Goal: Task Accomplishment & Management: Manage account settings

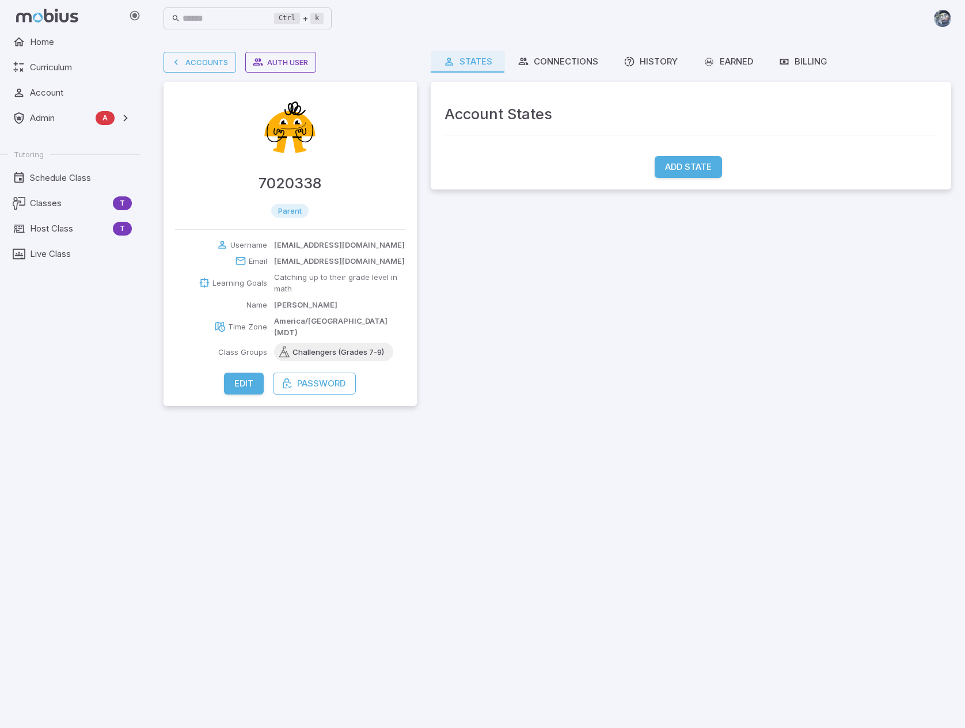
click at [296, 178] on h4 "7020338" at bounding box center [289, 183] width 63 height 23
copy h4 "7020338"
click at [506, 466] on main "Accounts Auth User 7020338 parent Username 7020338@spsd.sk.ca Email 7020338@sps…" at bounding box center [557, 382] width 815 height 691
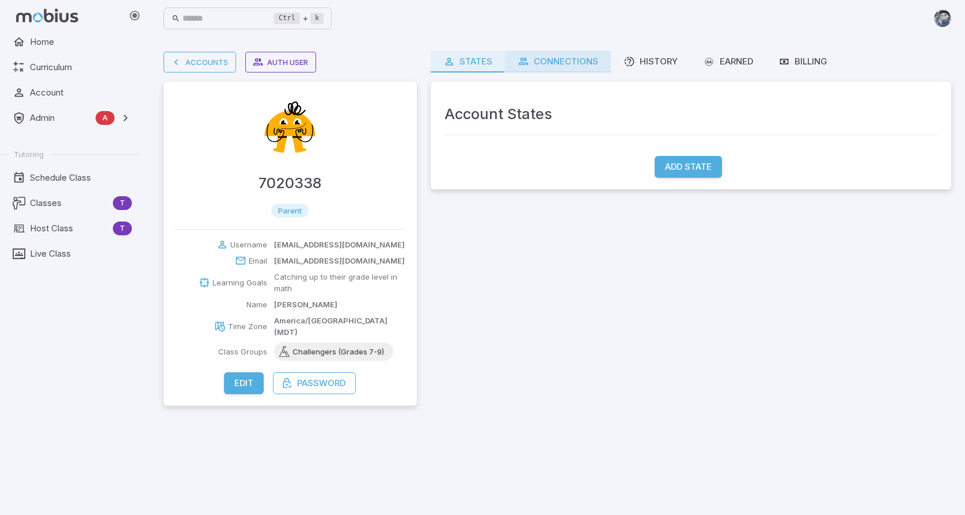
click at [550, 60] on div "Connections" at bounding box center [557, 61] width 81 height 13
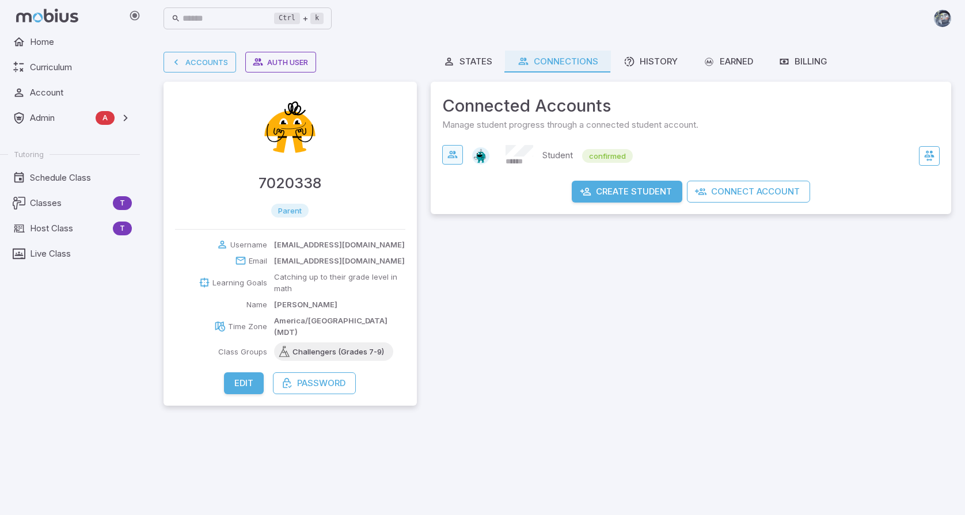
click at [448, 151] on icon "button" at bounding box center [453, 155] width 12 height 12
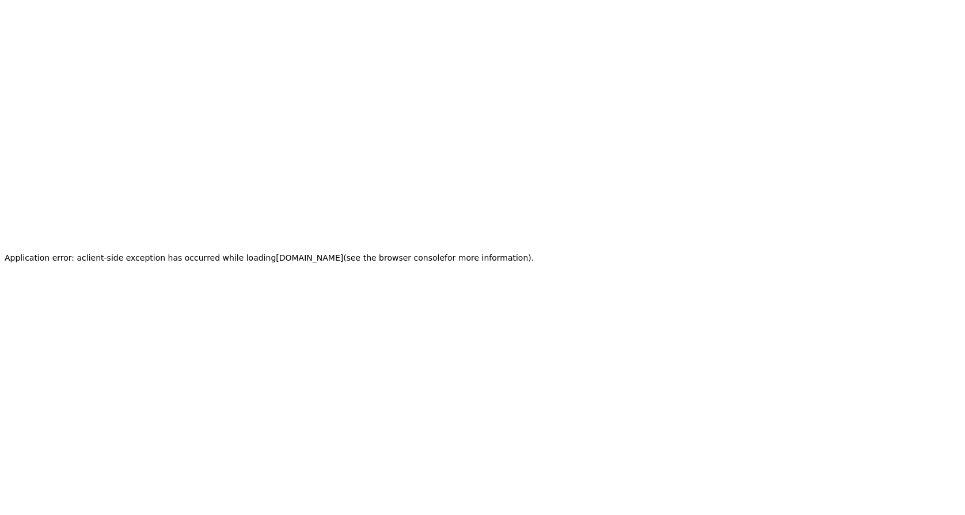
click at [851, 227] on html "Application error: a client -side exception has occurred while loading [DOMAIN_…" at bounding box center [482, 257] width 965 height 515
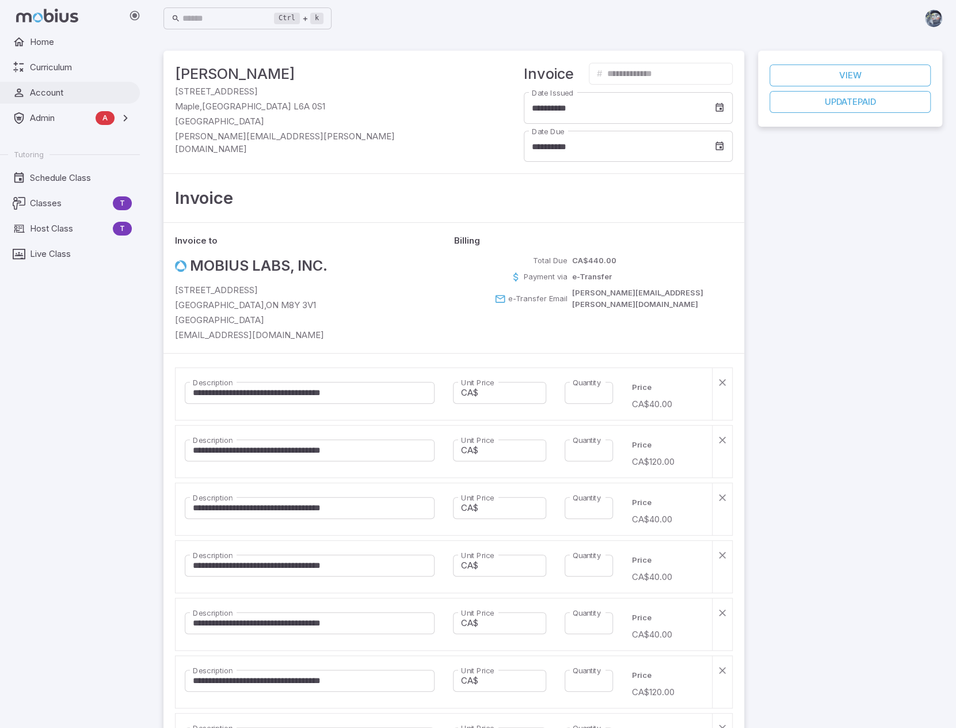
click at [51, 97] on span "Account" at bounding box center [81, 92] width 102 height 13
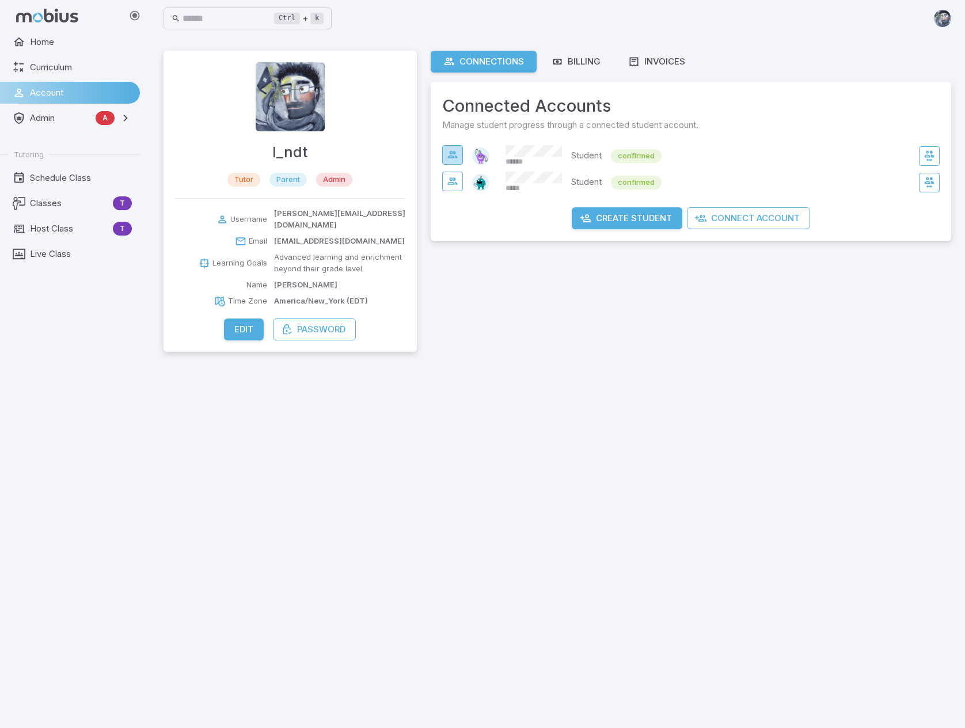
click at [450, 150] on icon "button" at bounding box center [453, 155] width 12 height 12
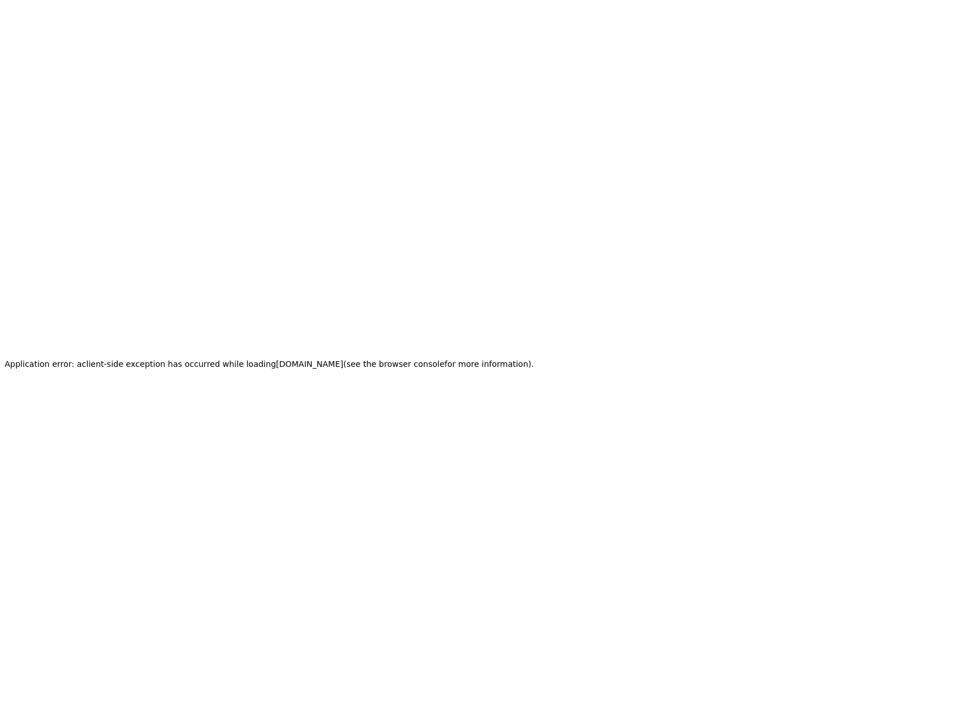
click at [805, 284] on html "Application error: a client -side exception has occurred while loading [DOMAIN_…" at bounding box center [482, 364] width 965 height 728
